Goal: Go to known website: Go to known website

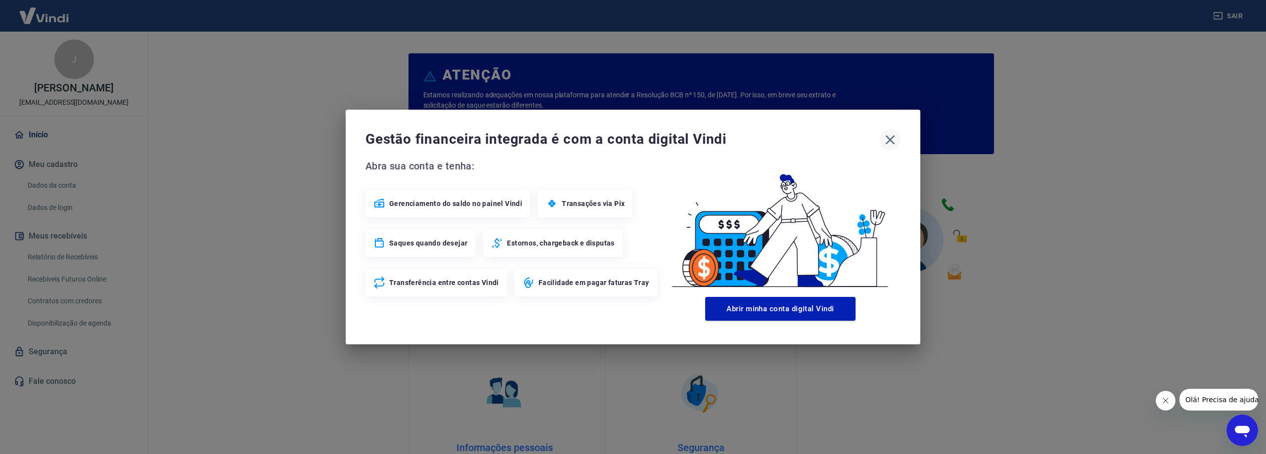
click at [885, 134] on icon "button" at bounding box center [890, 140] width 16 height 16
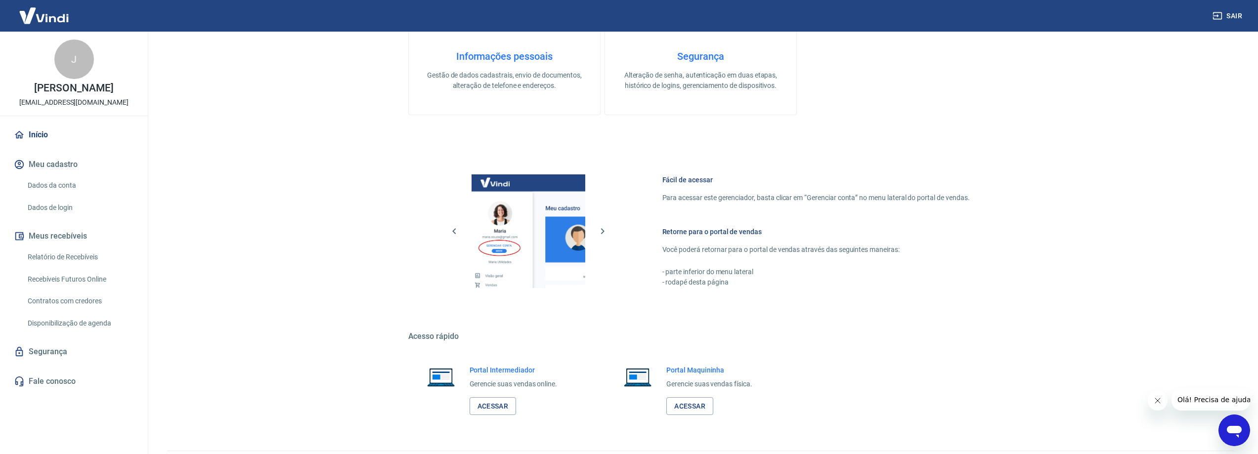
scroll to position [419, 0]
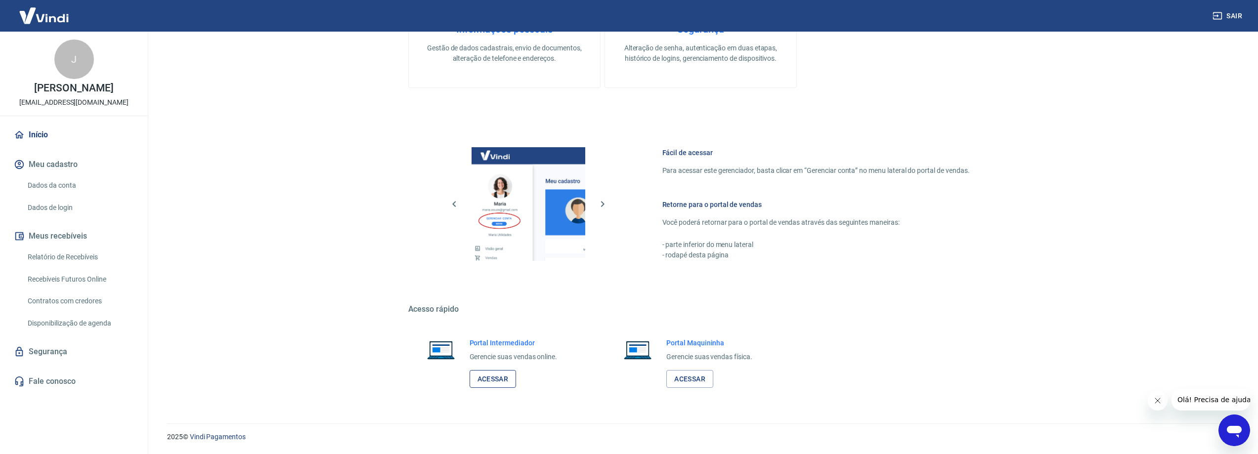
click at [494, 377] on link "Acessar" at bounding box center [493, 379] width 47 height 18
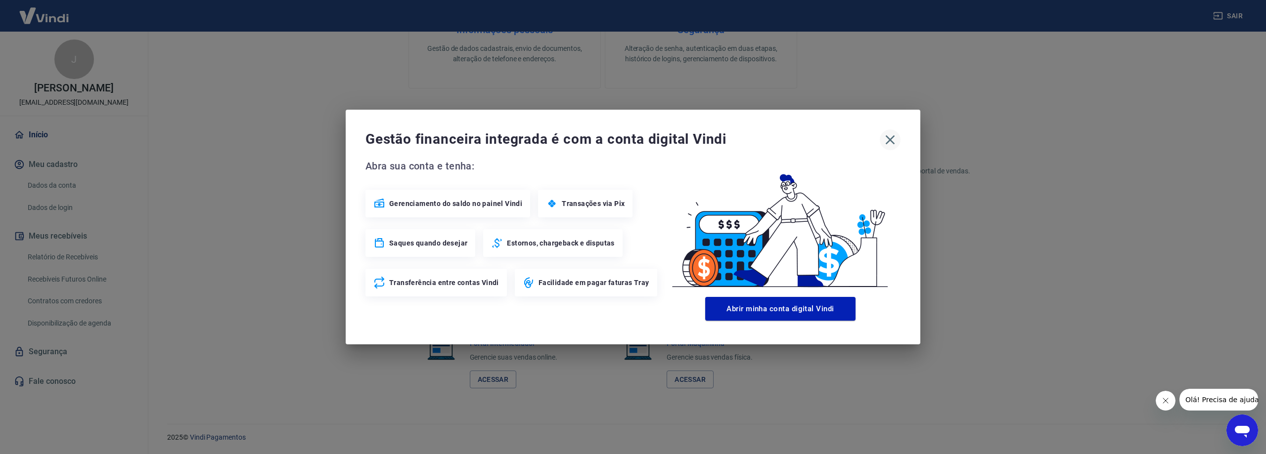
click at [890, 135] on icon "button" at bounding box center [890, 140] width 16 height 16
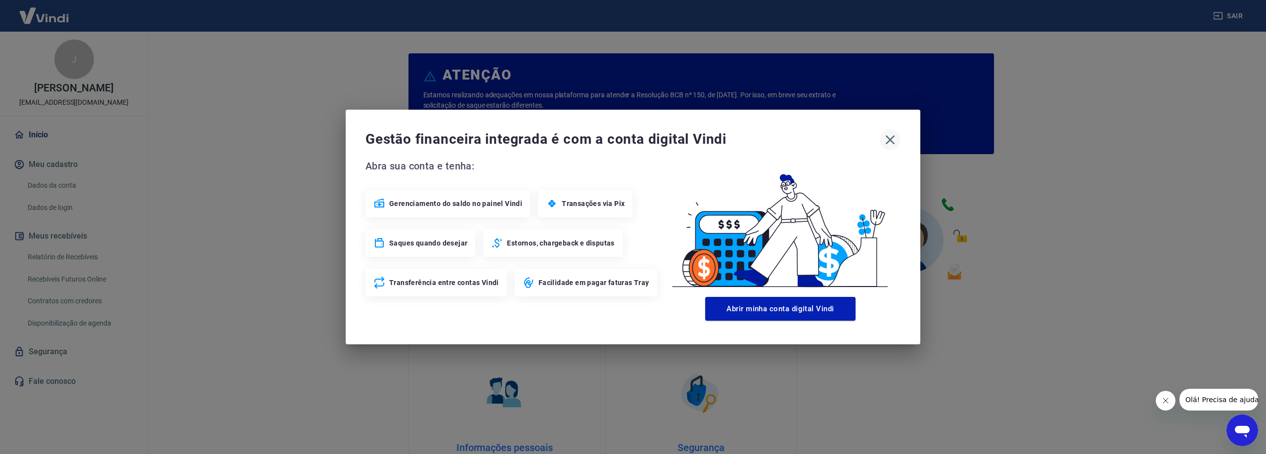
click at [895, 142] on icon "button" at bounding box center [890, 140] width 16 height 16
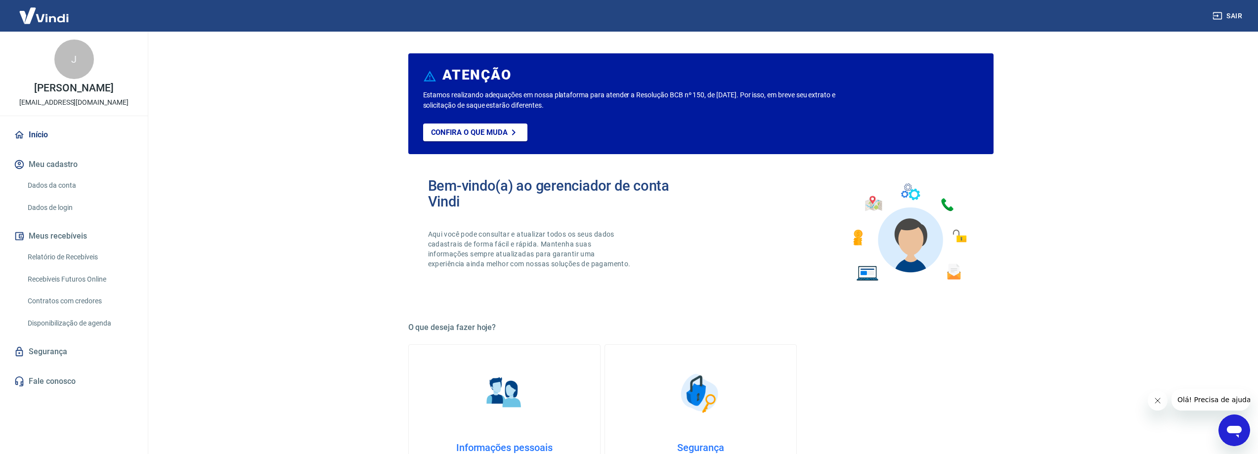
click at [45, 134] on link "Início" at bounding box center [74, 135] width 124 height 22
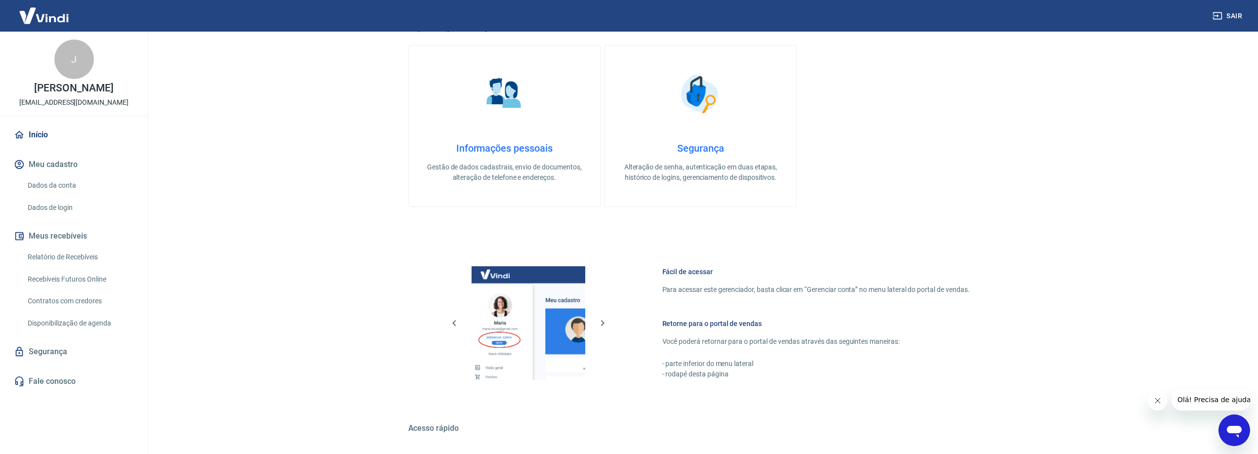
scroll to position [419, 0]
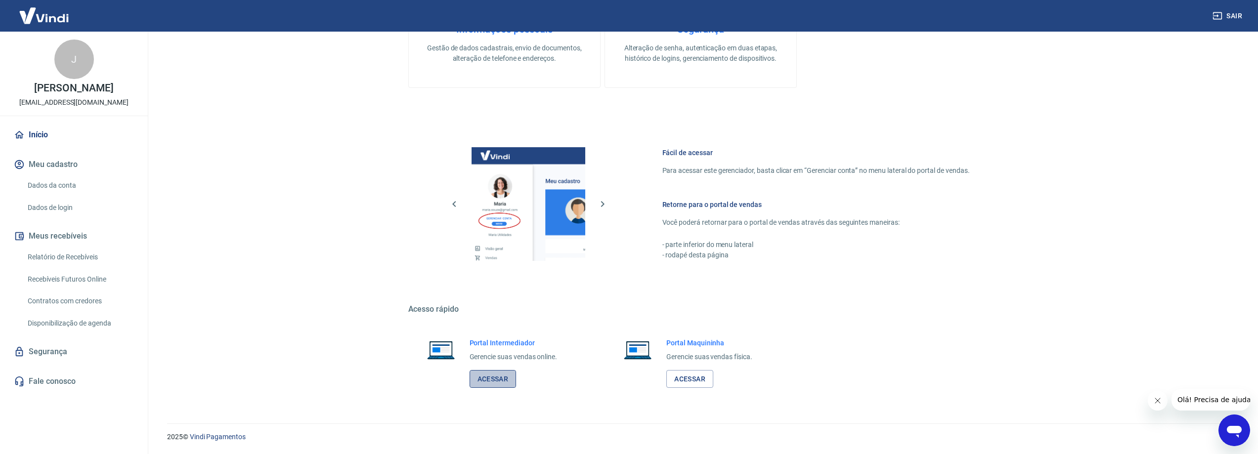
click at [485, 381] on link "Acessar" at bounding box center [493, 379] width 47 height 18
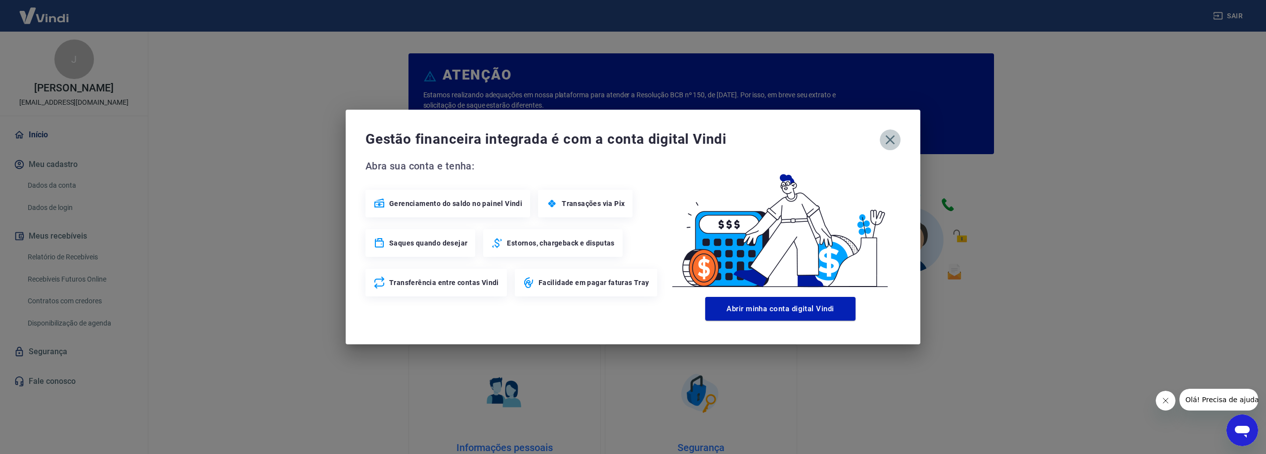
click at [894, 140] on icon "button" at bounding box center [890, 140] width 16 height 16
